Goal: Find specific page/section: Find specific page/section

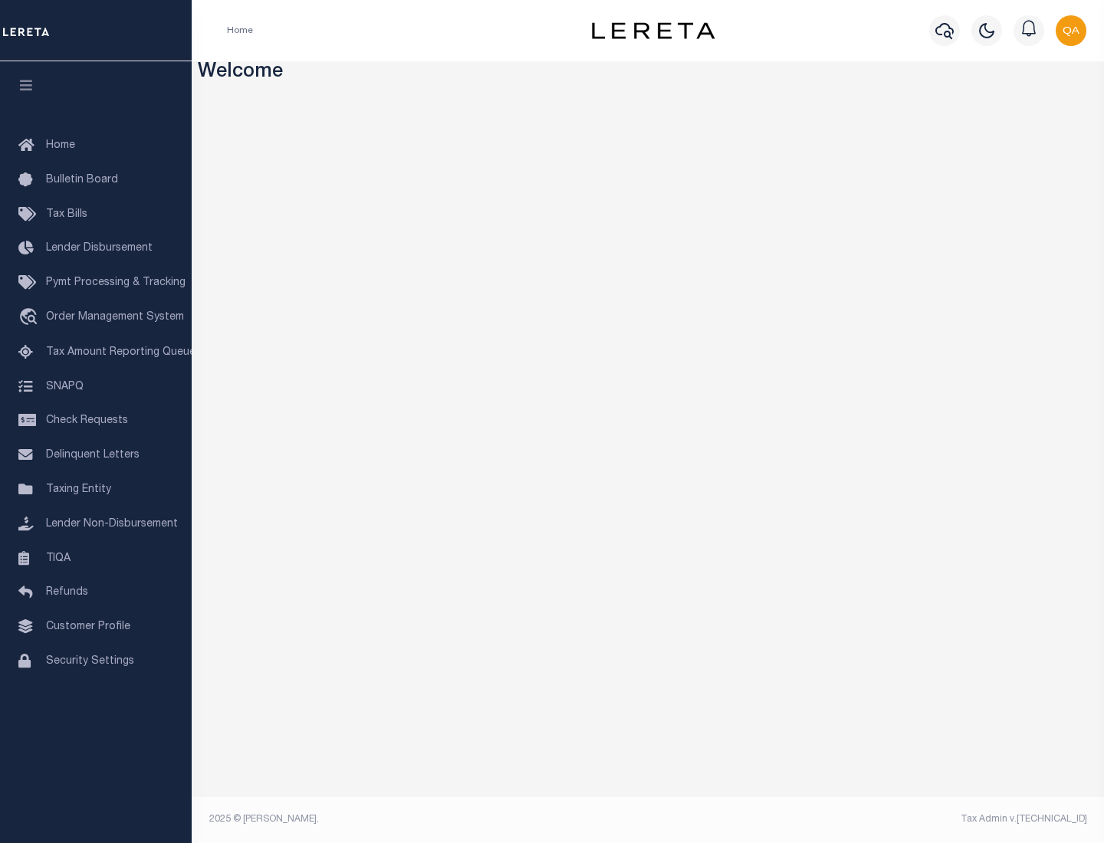
click at [96, 558] on link "TIQA" at bounding box center [96, 559] width 192 height 34
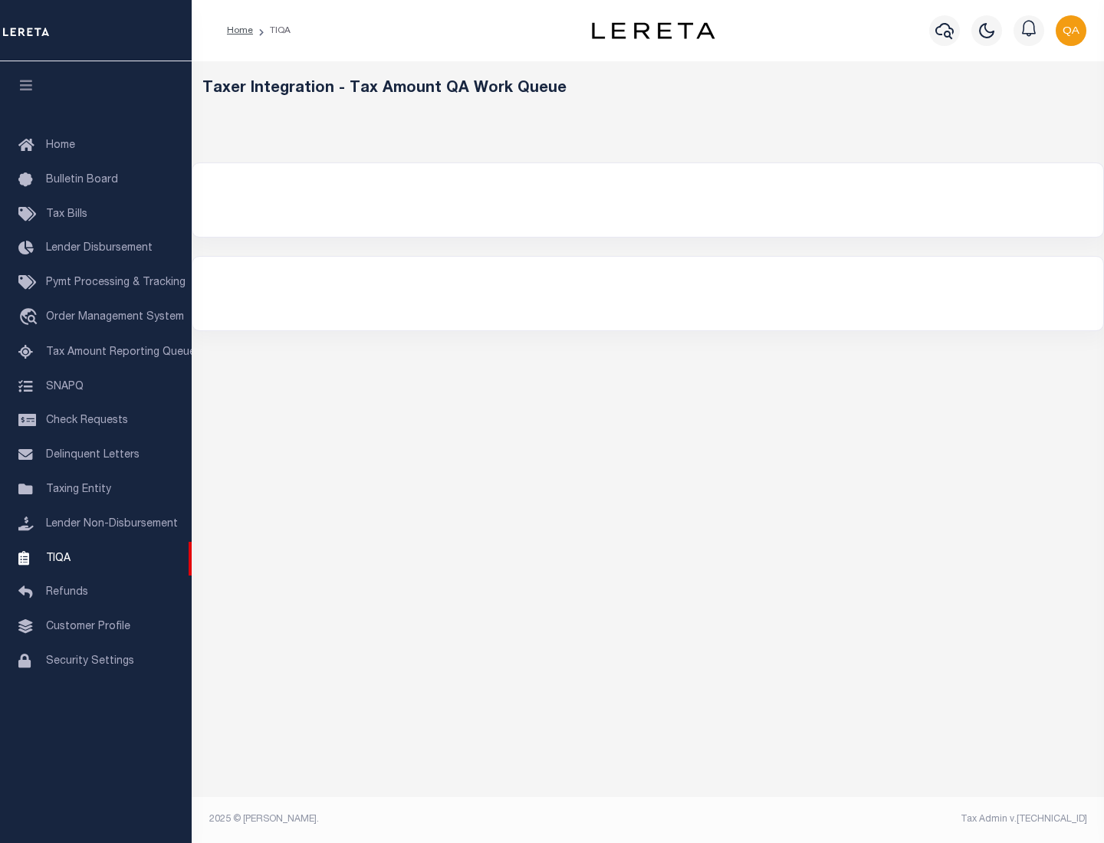
select select "200"
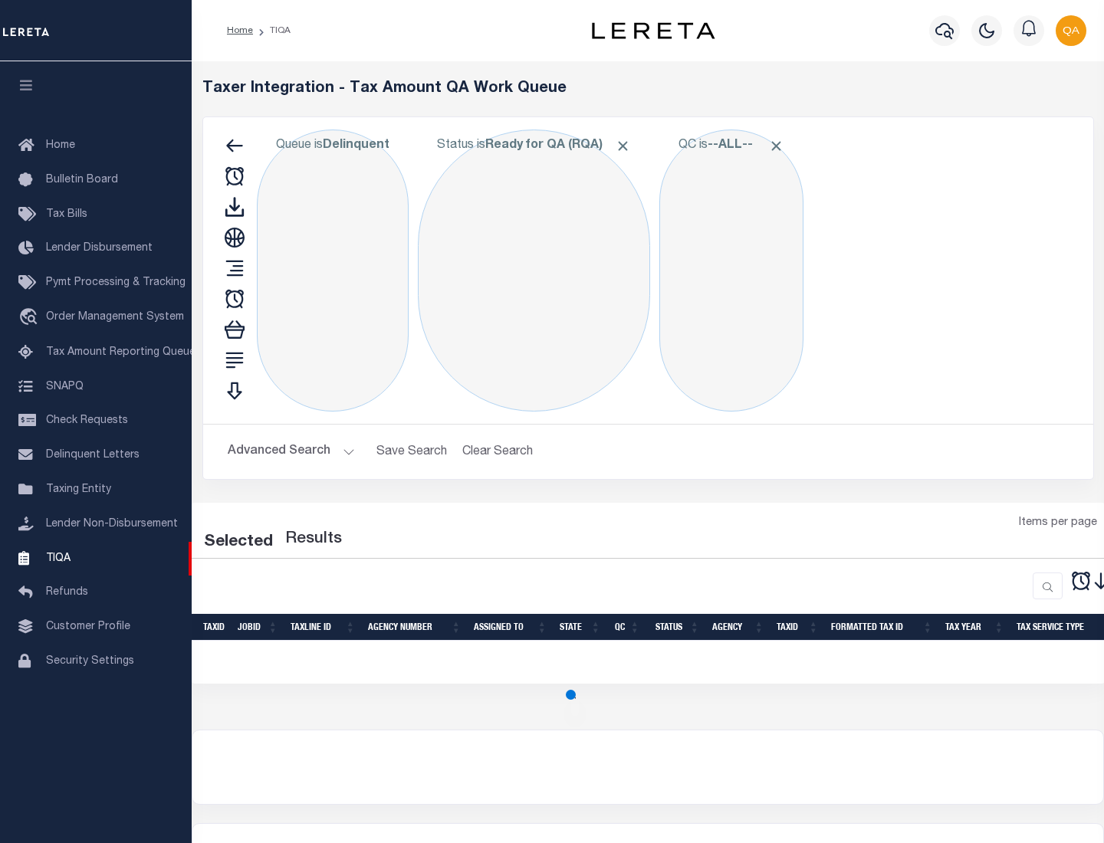
select select "200"
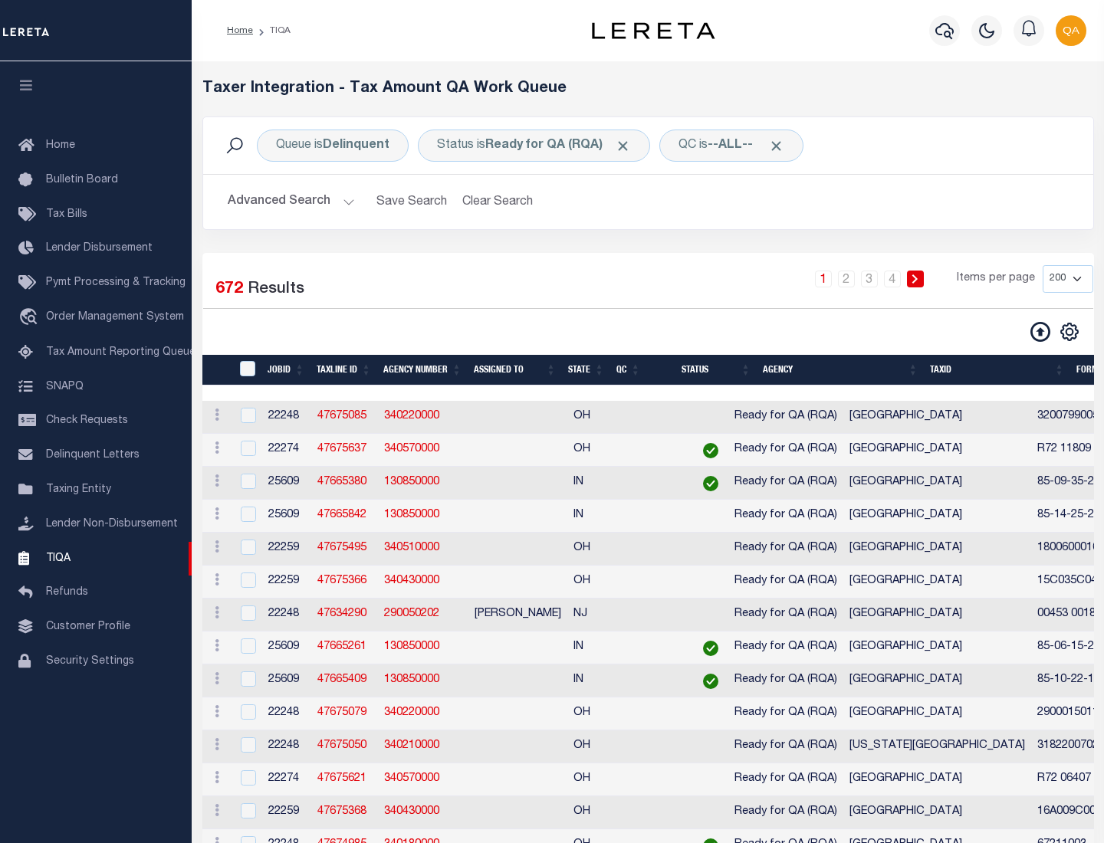
click at [628, 146] on span "Click to Remove" at bounding box center [623, 146] width 16 height 16
